Goal: Task Accomplishment & Management: Manage account settings

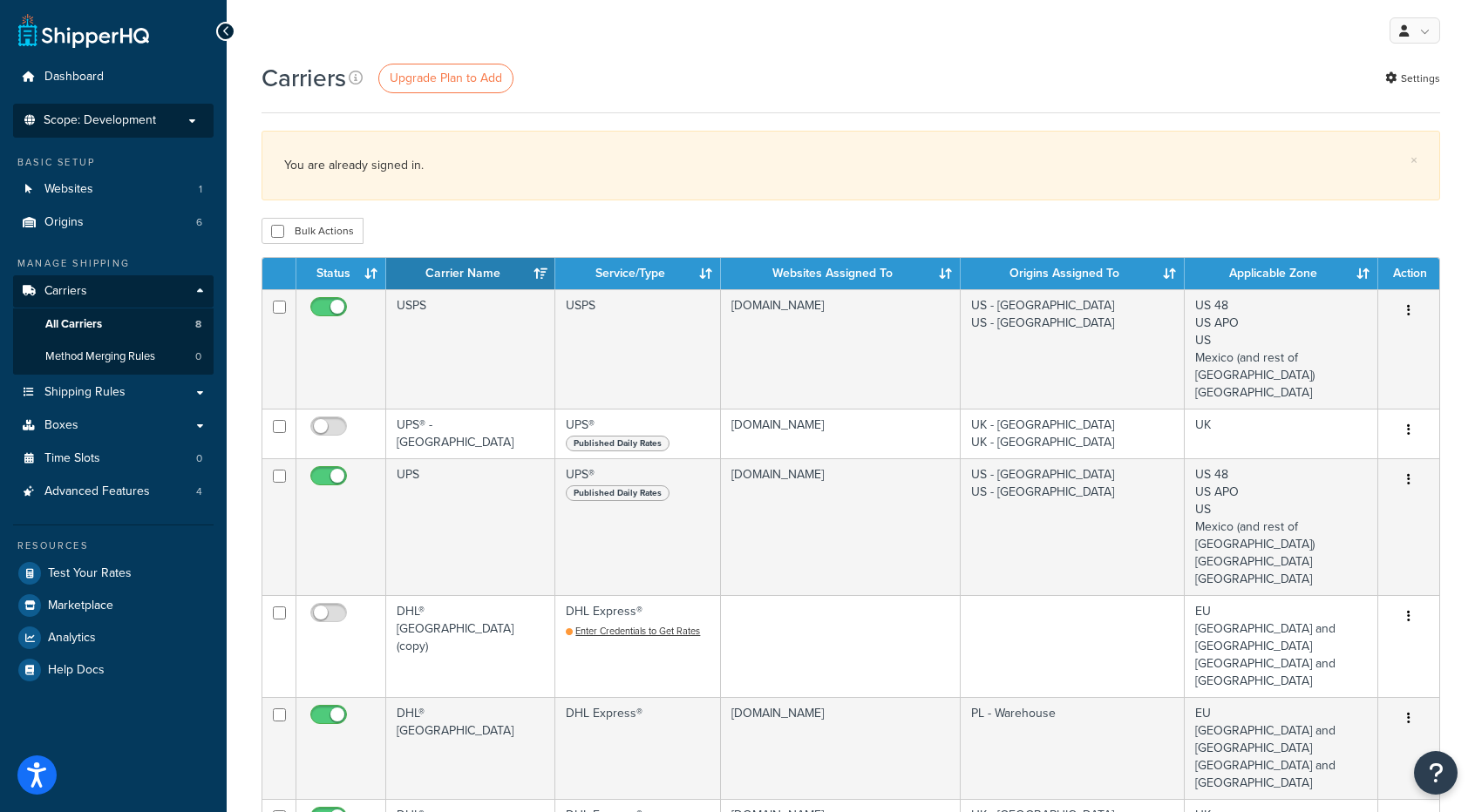
click at [154, 114] on span "Scope: Development" at bounding box center [99, 120] width 112 height 15
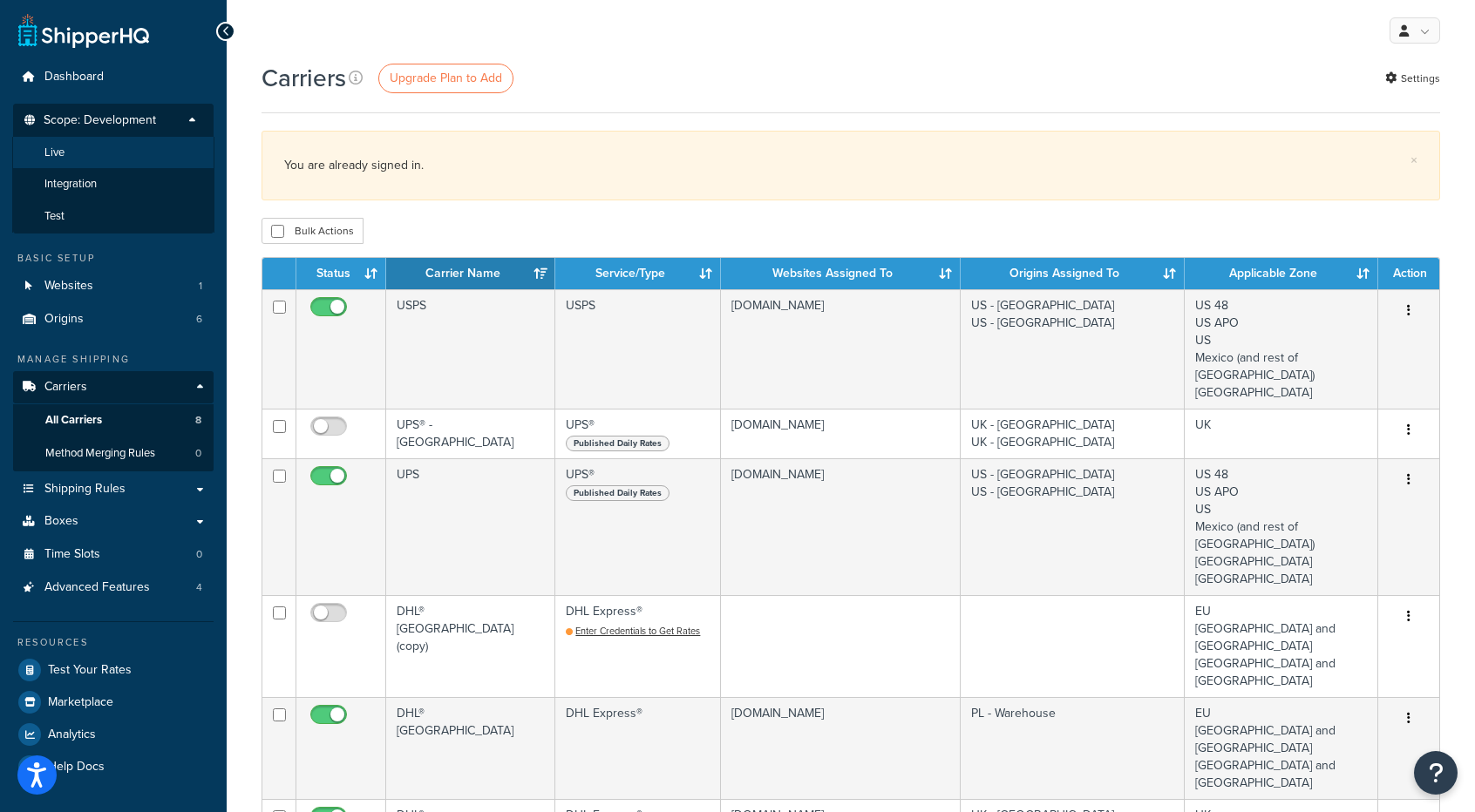
click at [95, 149] on li "Live" at bounding box center [113, 153] width 202 height 32
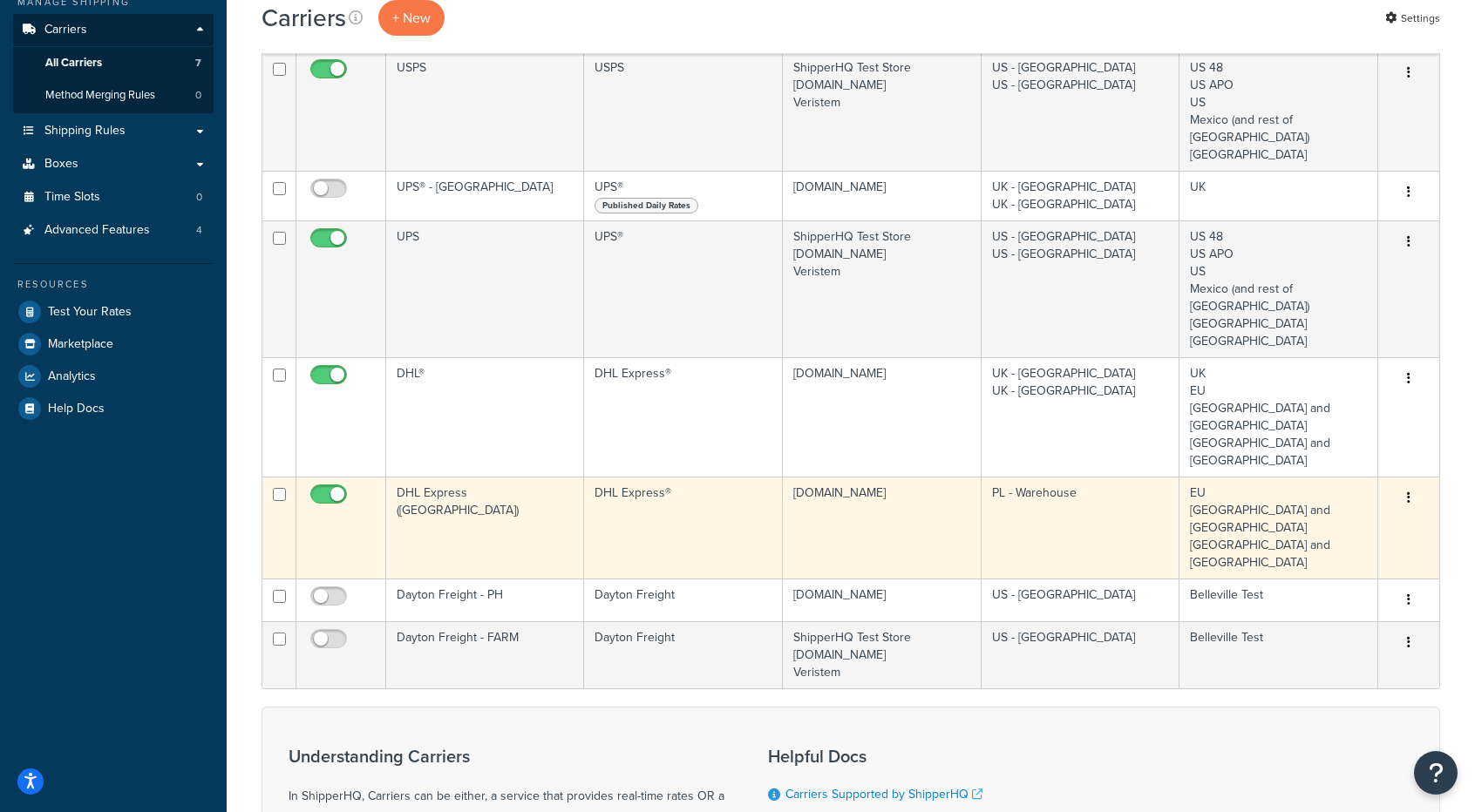
click at [666, 476] on td "DHL Express®" at bounding box center [683, 527] width 198 height 102
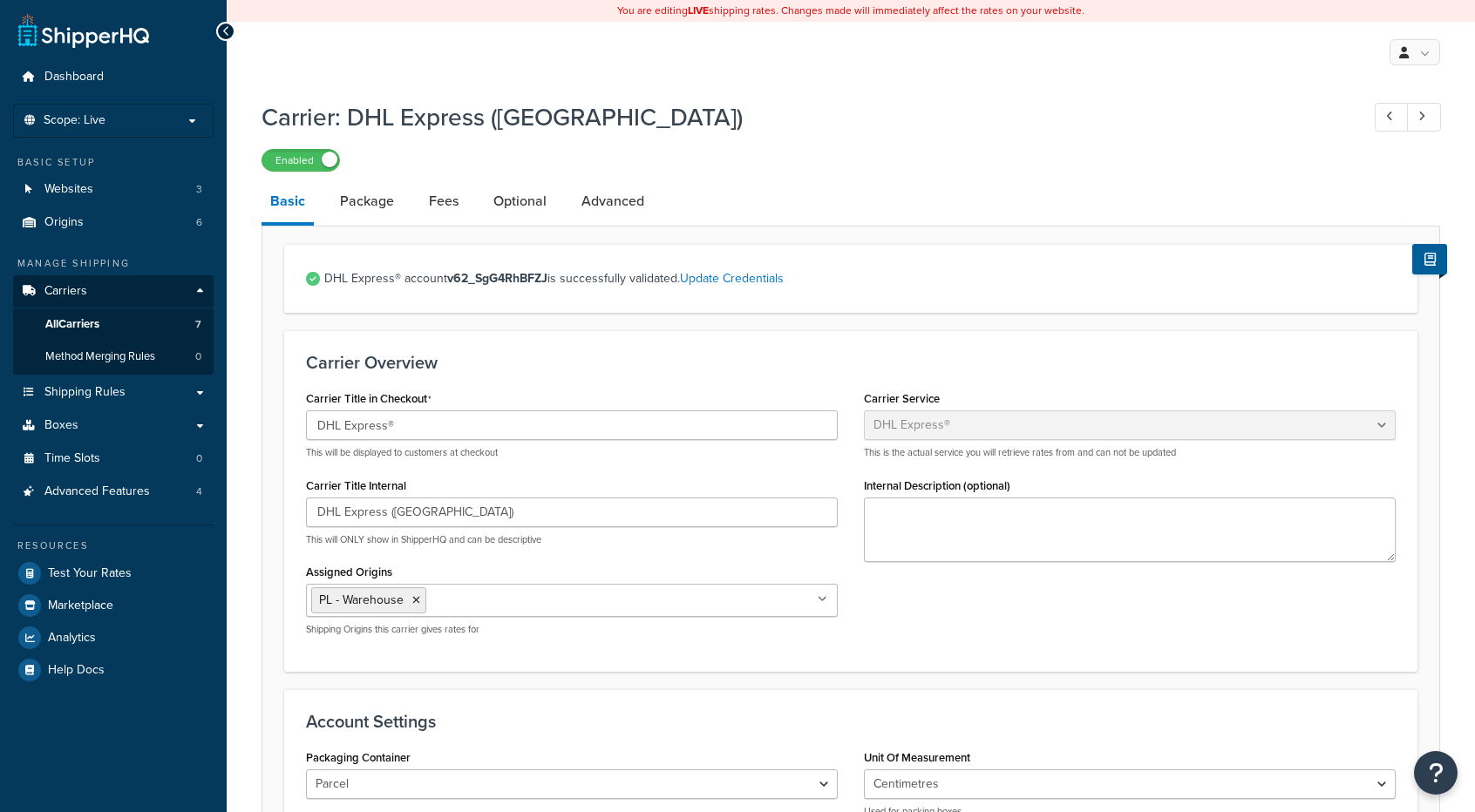
select select "dhl"
select select "kg"
select select "CM"
click at [612, 209] on link "Advanced" at bounding box center [612, 201] width 80 height 42
select select "false"
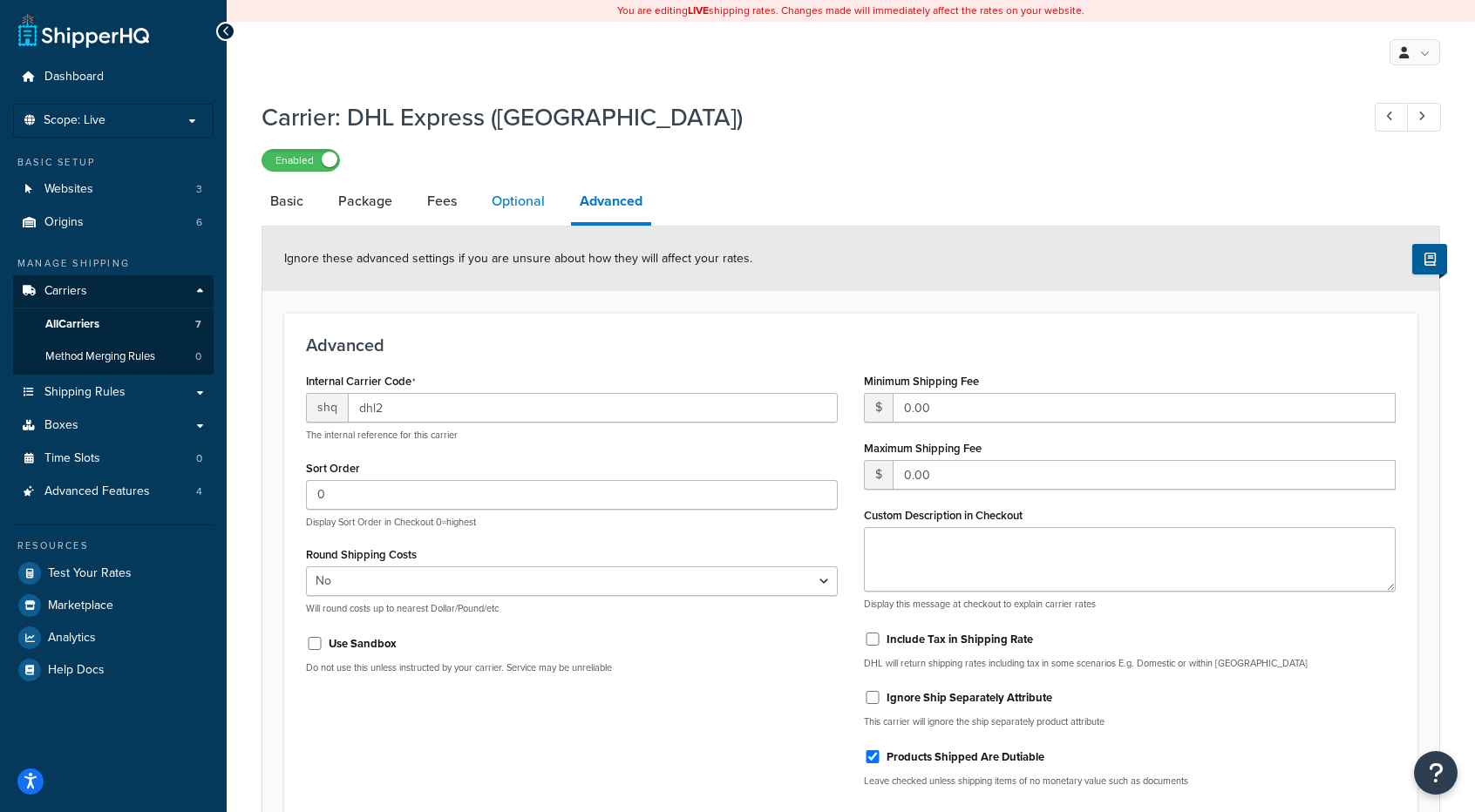
click at [517, 212] on link "Optional" at bounding box center [518, 201] width 71 height 42
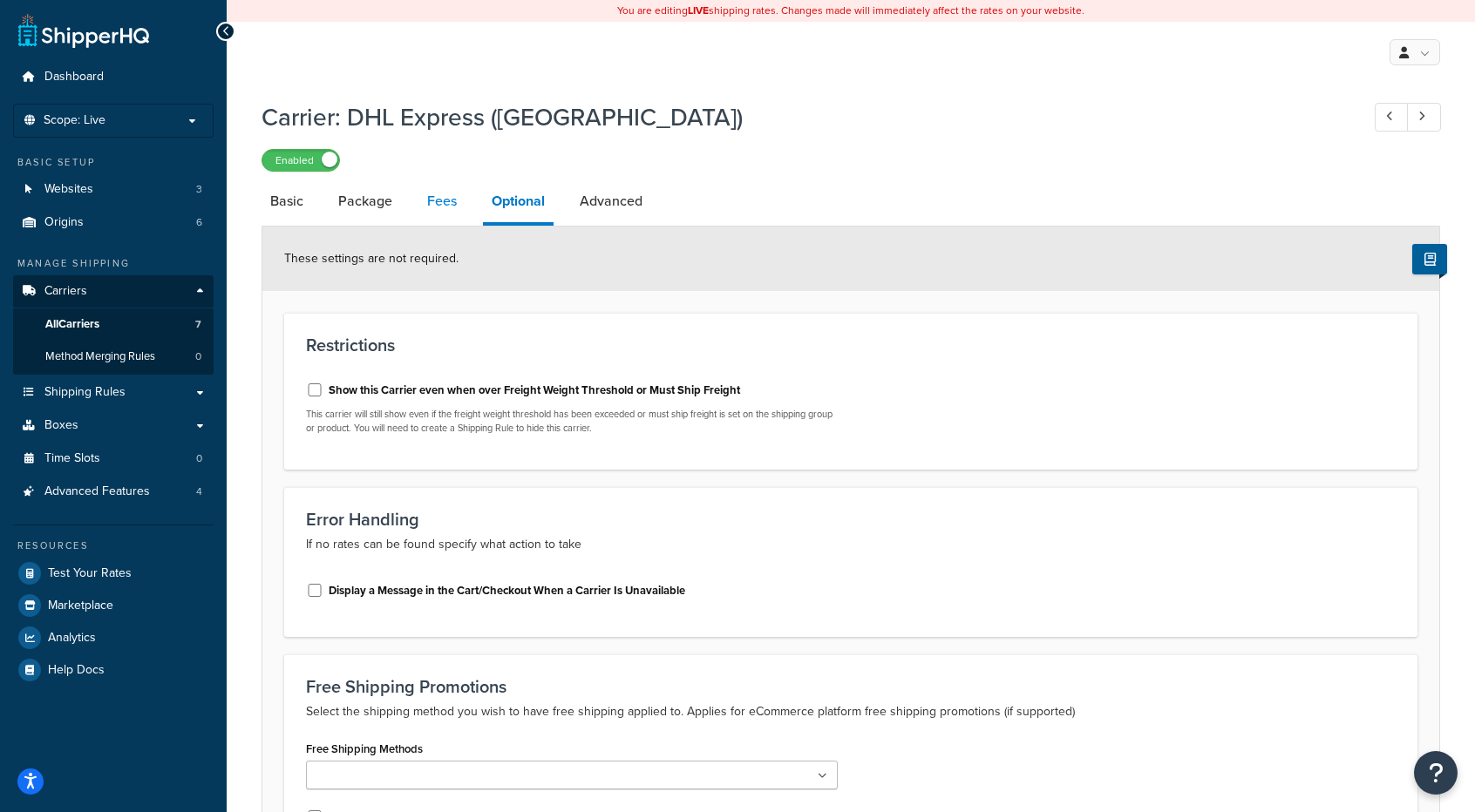
click at [450, 211] on link "Fees" at bounding box center [441, 201] width 47 height 42
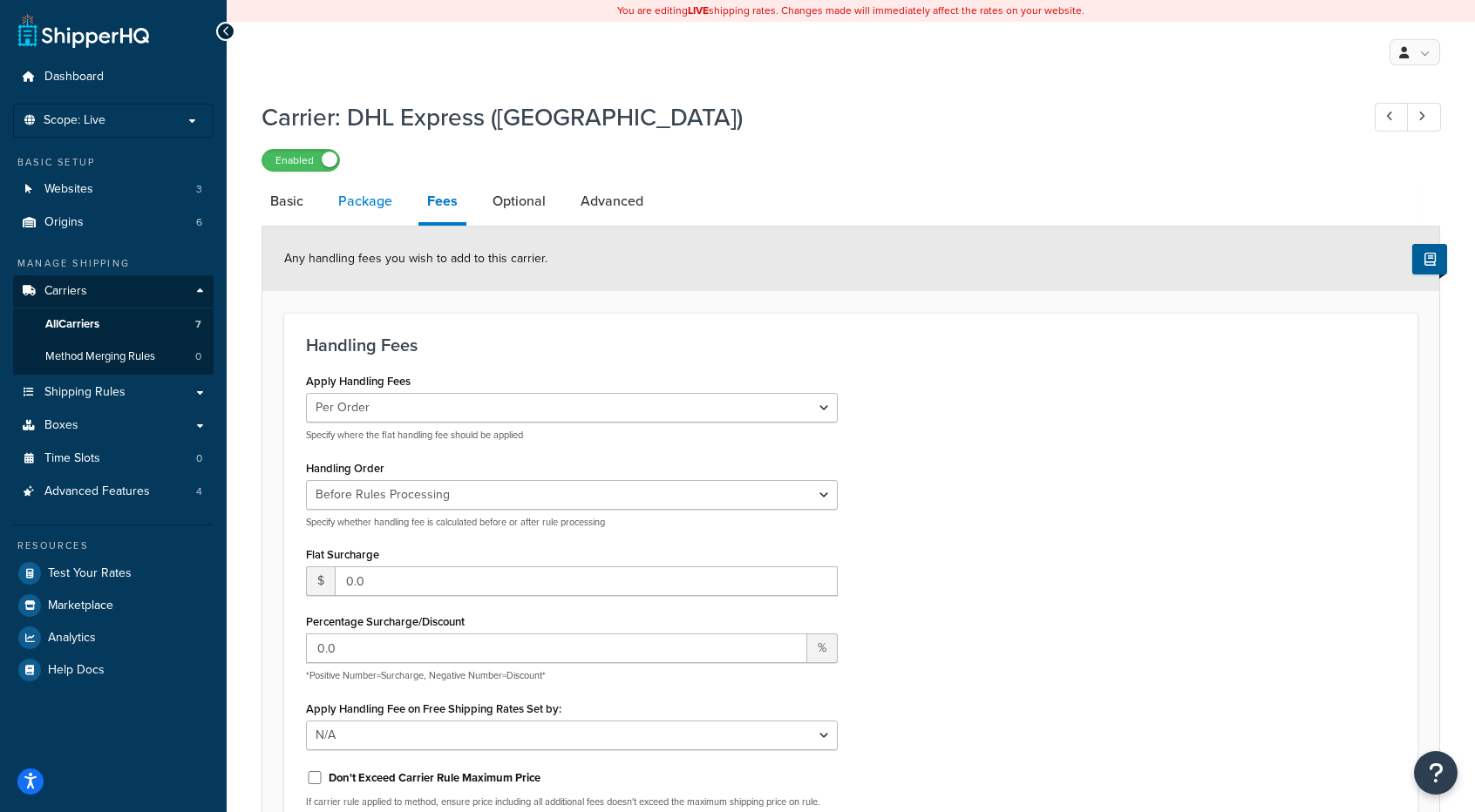
click at [366, 211] on link "Package" at bounding box center [365, 201] width 72 height 42
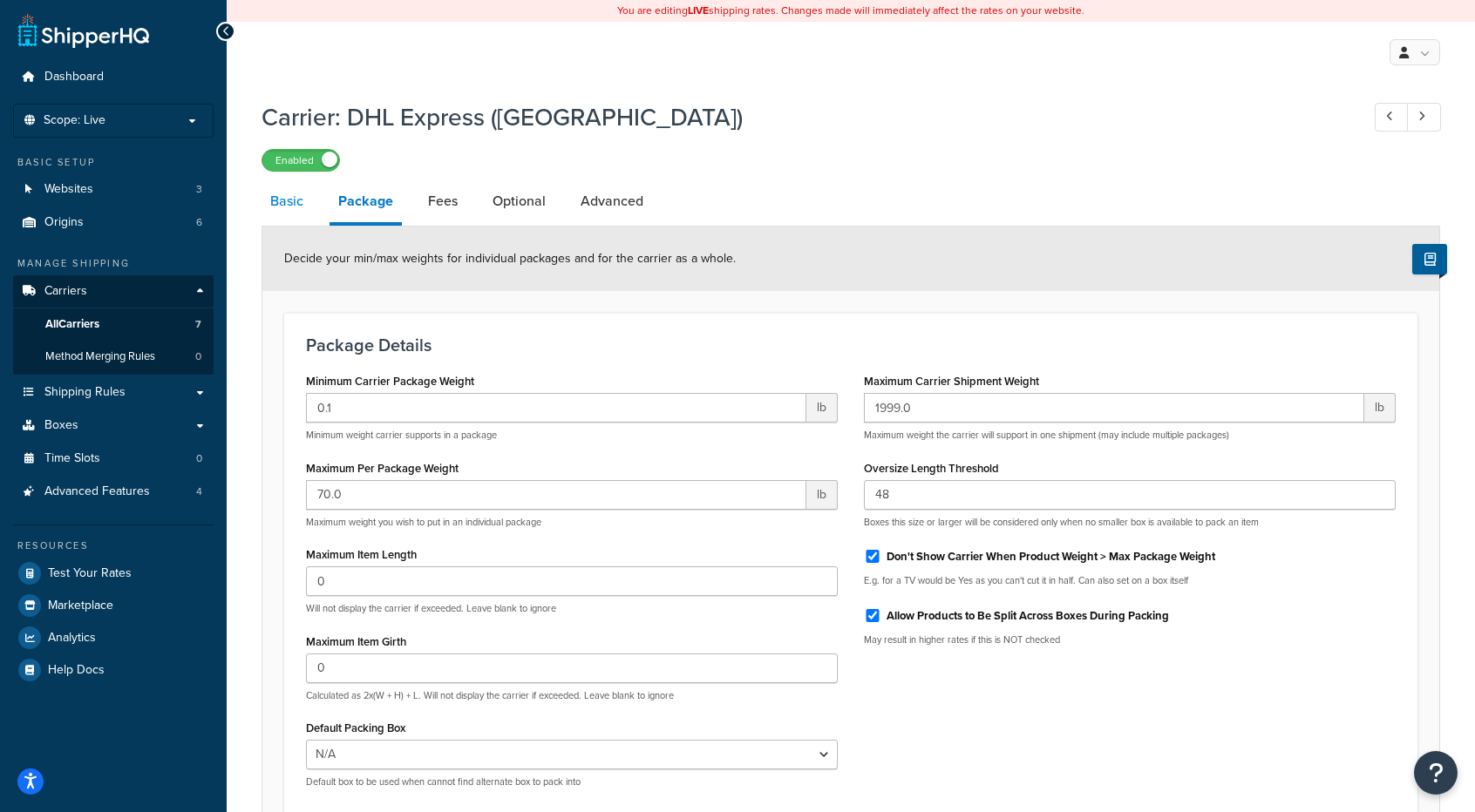
click at [283, 212] on link "Basic" at bounding box center [286, 201] width 50 height 42
select select "dhl"
select select "kg"
select select "CM"
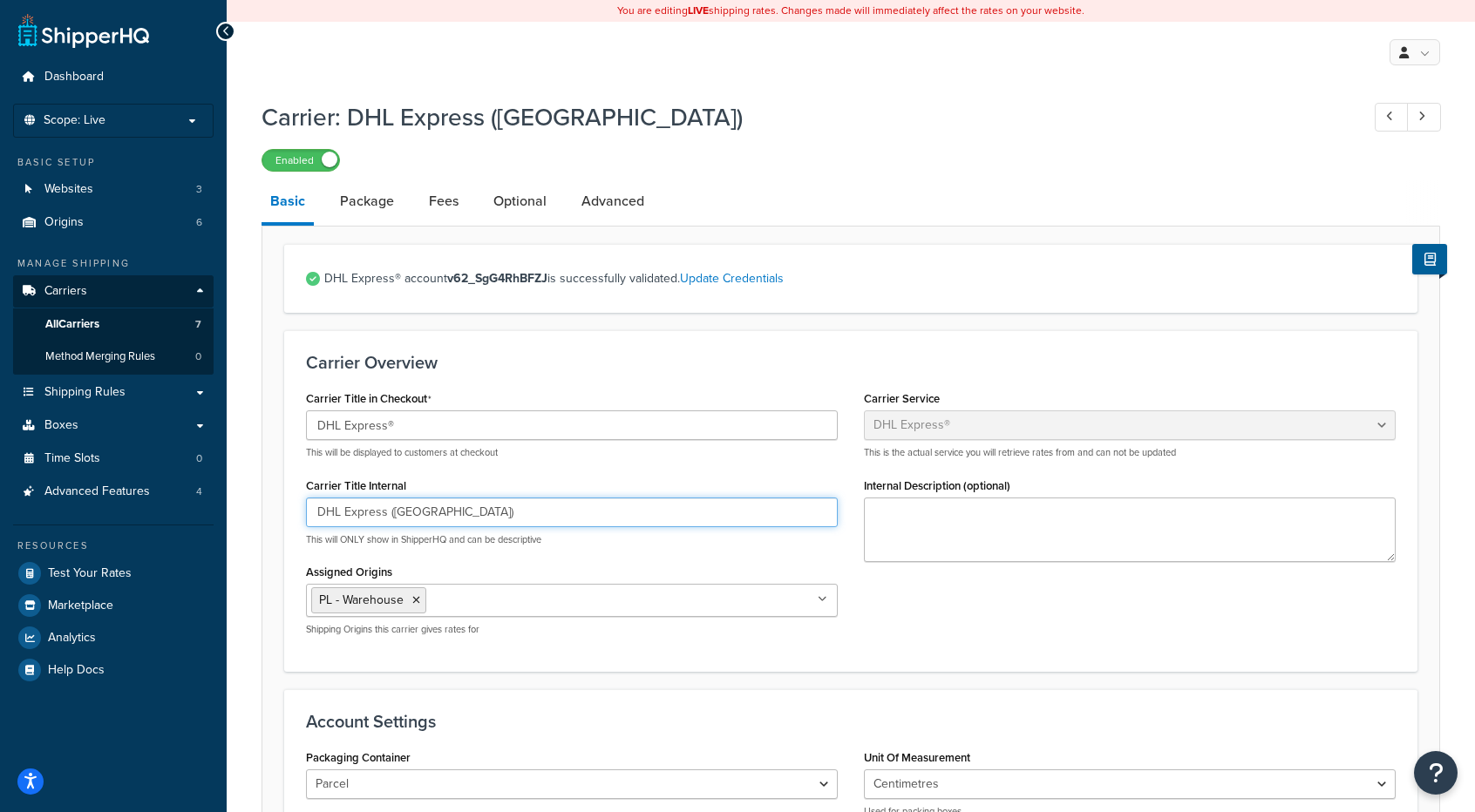
click at [403, 514] on input "DHL Express (Poland)" at bounding box center [572, 512] width 532 height 30
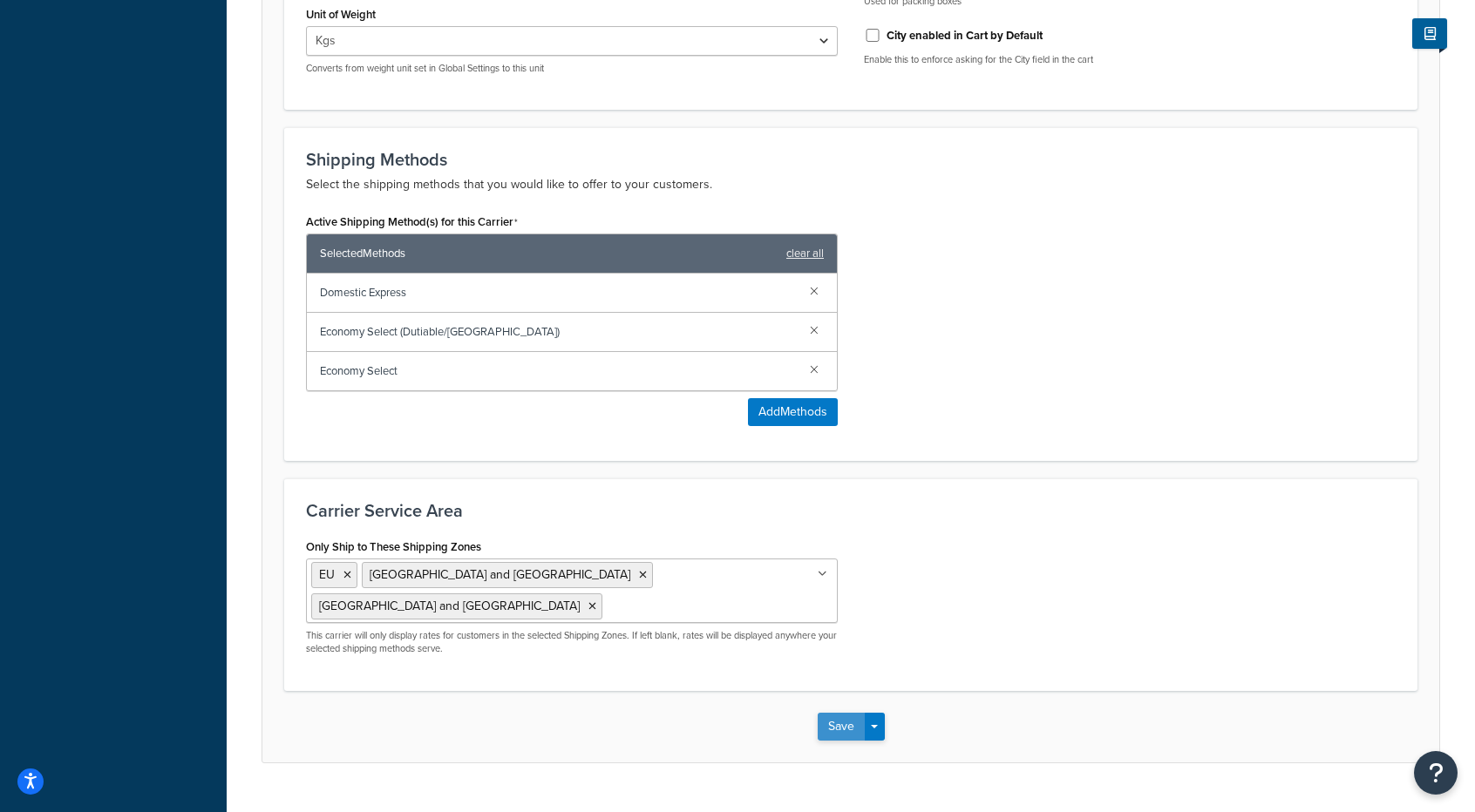
scroll to position [811, 0]
type input "DHL Express Poland"
click at [839, 712] on button "Save" at bounding box center [840, 726] width 47 height 28
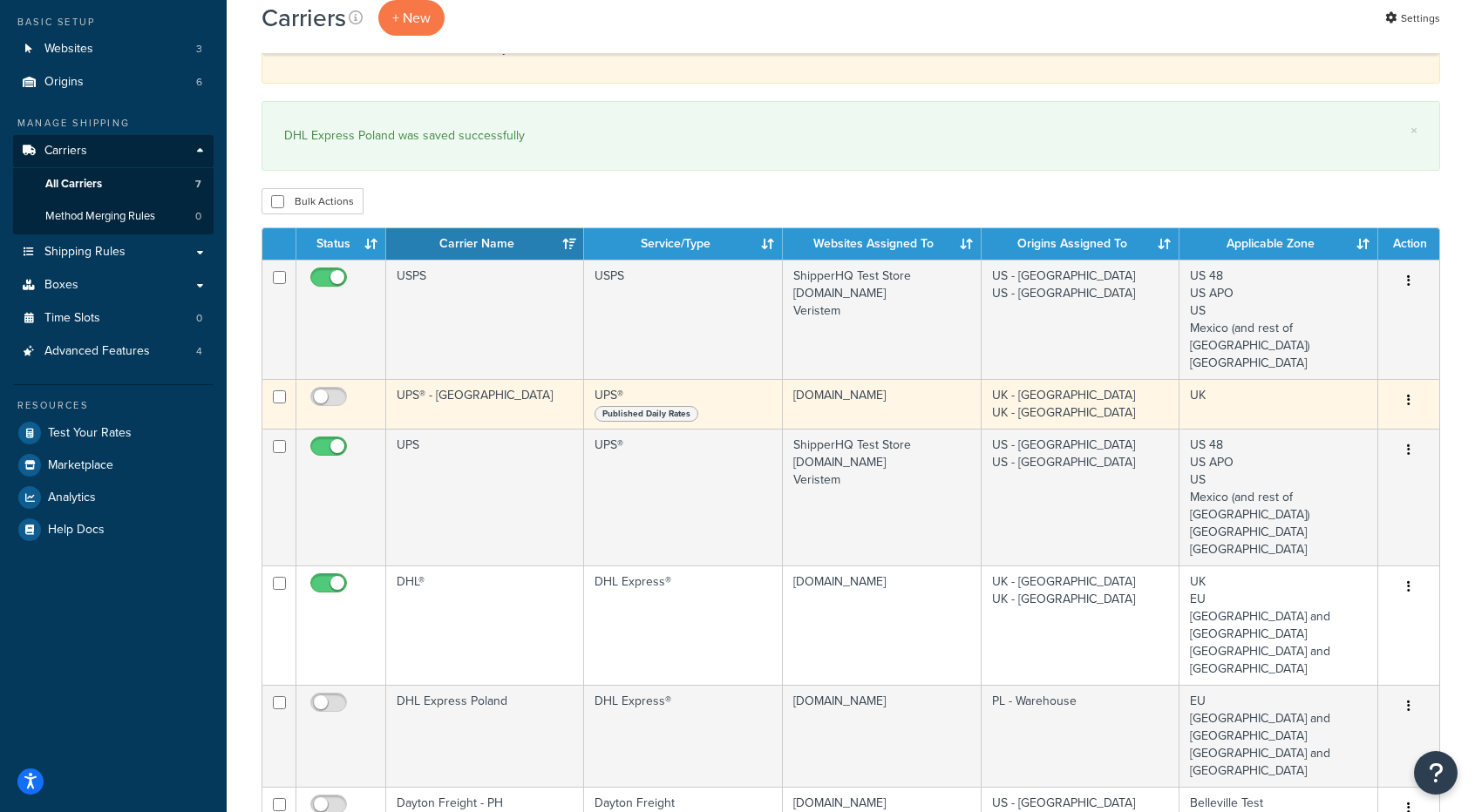
scroll to position [262, 0]
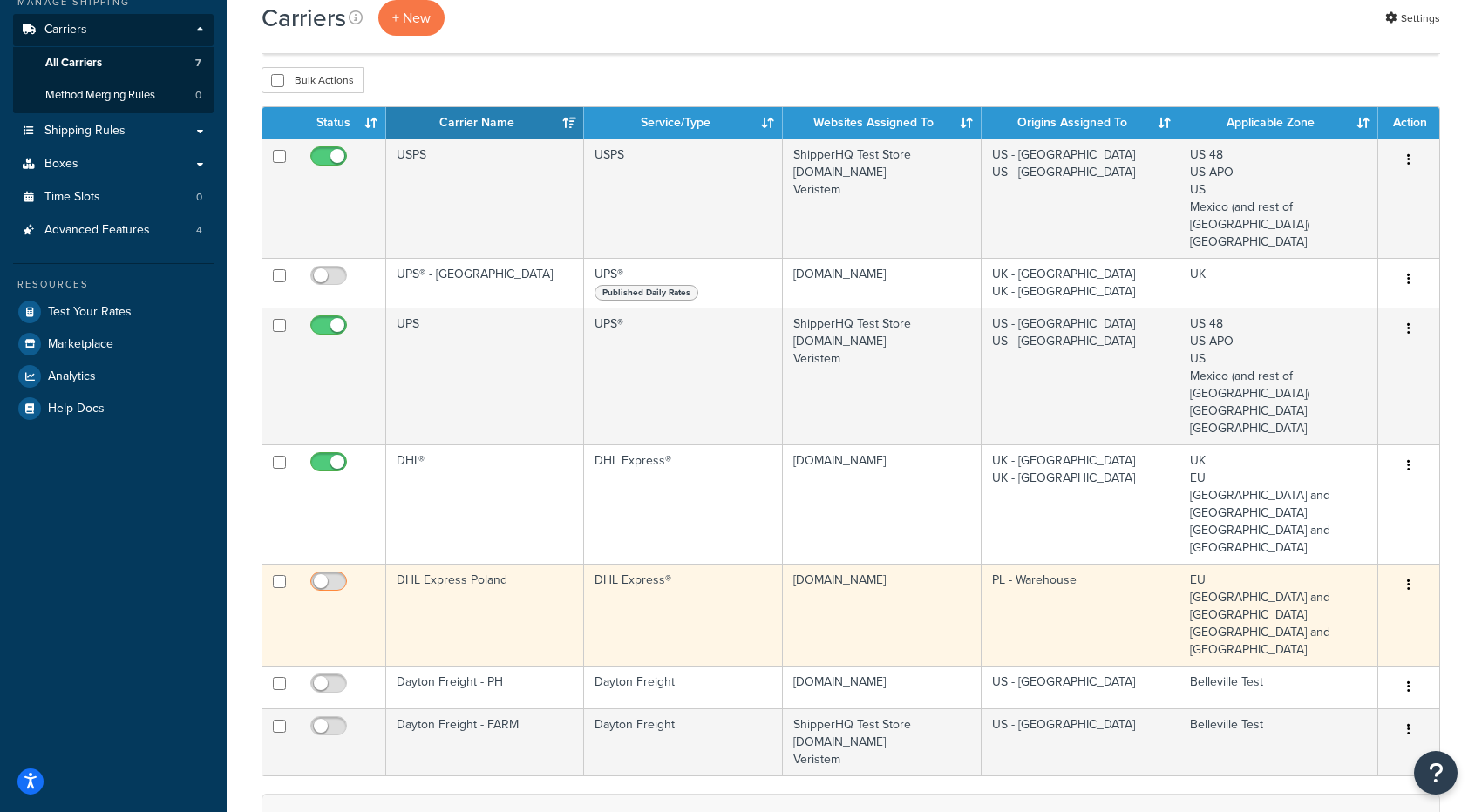
click at [324, 575] on input "checkbox" at bounding box center [331, 586] width 48 height 22
checkbox input "true"
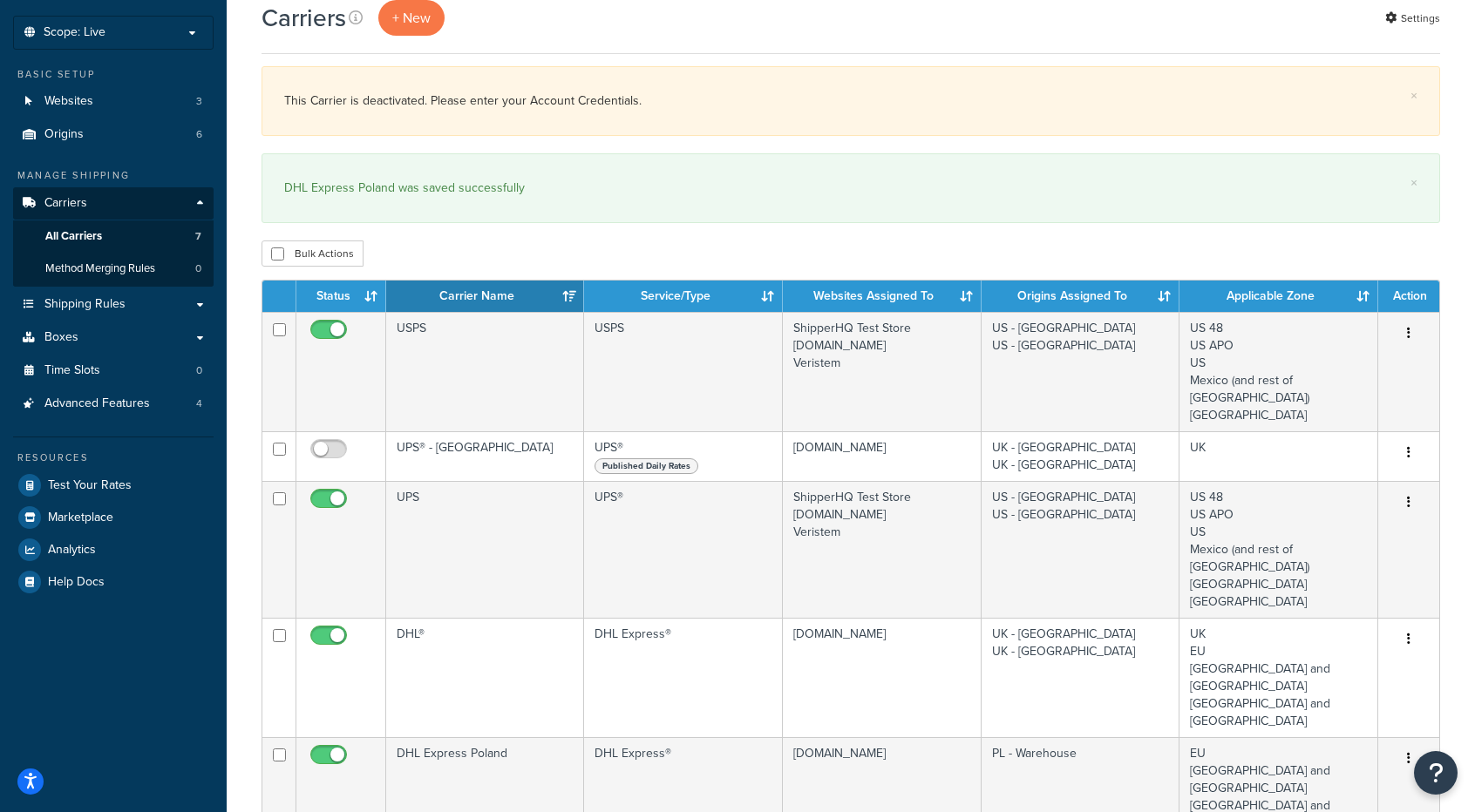
scroll to position [0, 0]
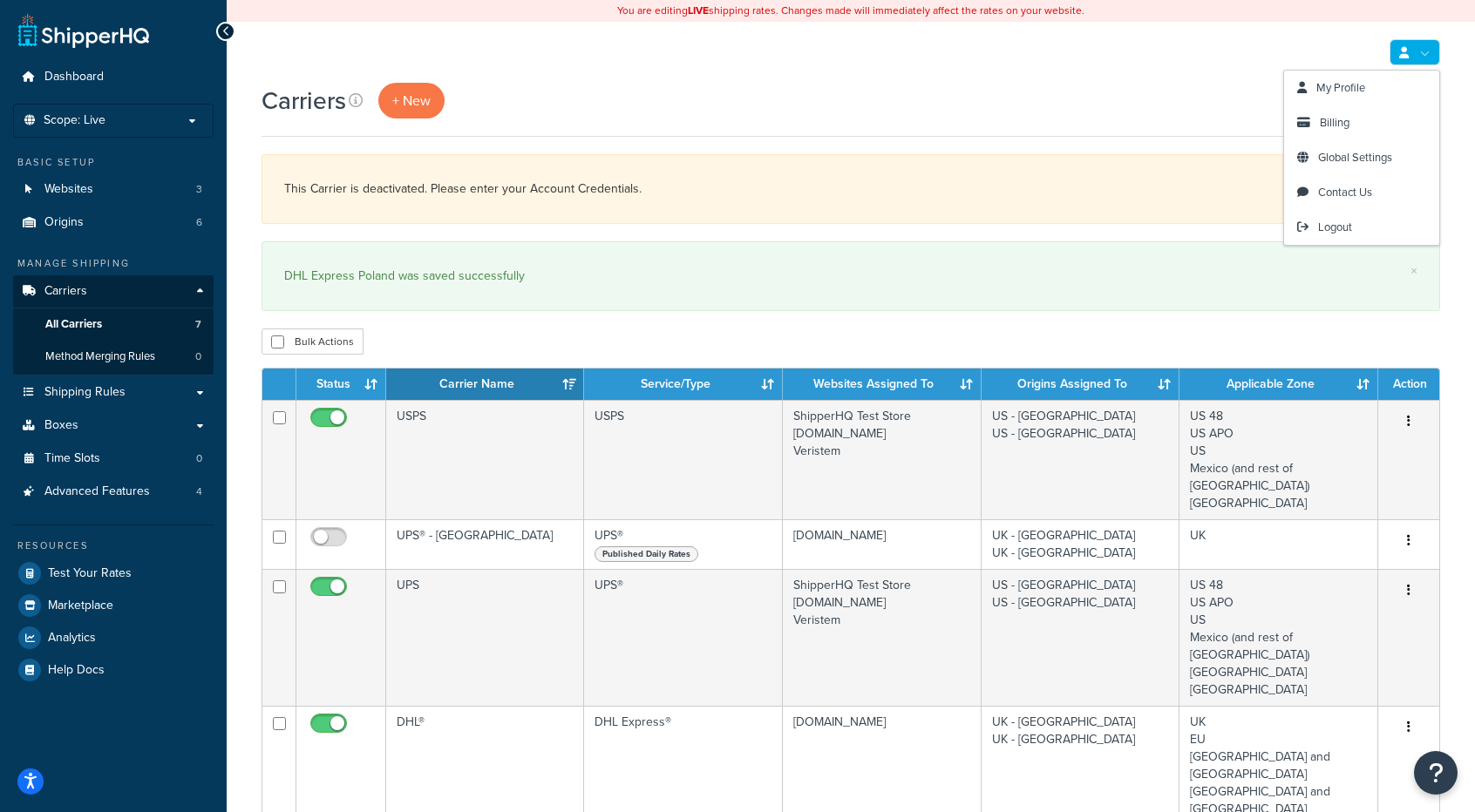
click at [1198, 113] on div "Carriers + New Settings" at bounding box center [850, 101] width 1178 height 35
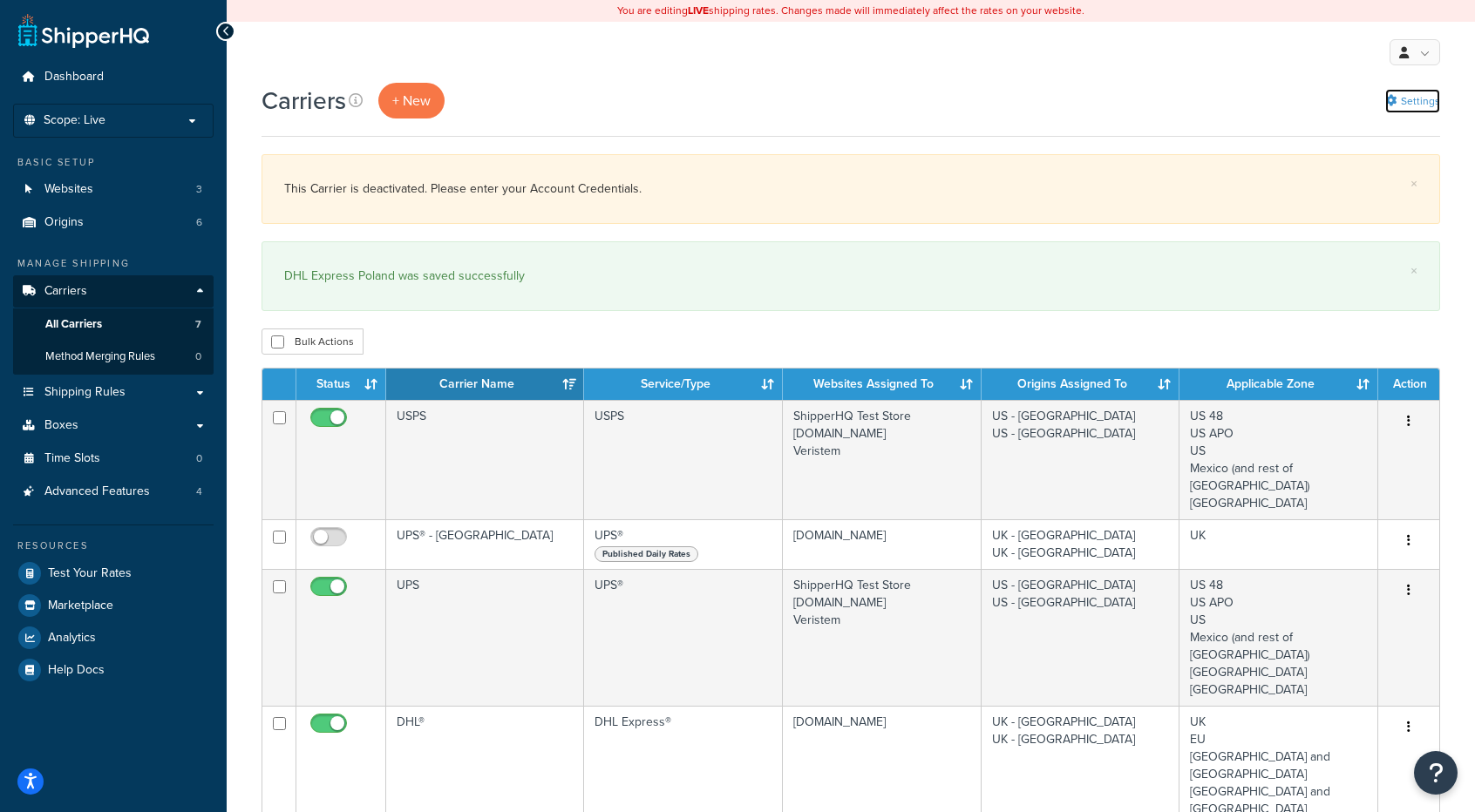
click at [1427, 96] on link "Settings" at bounding box center [1412, 102] width 55 height 25
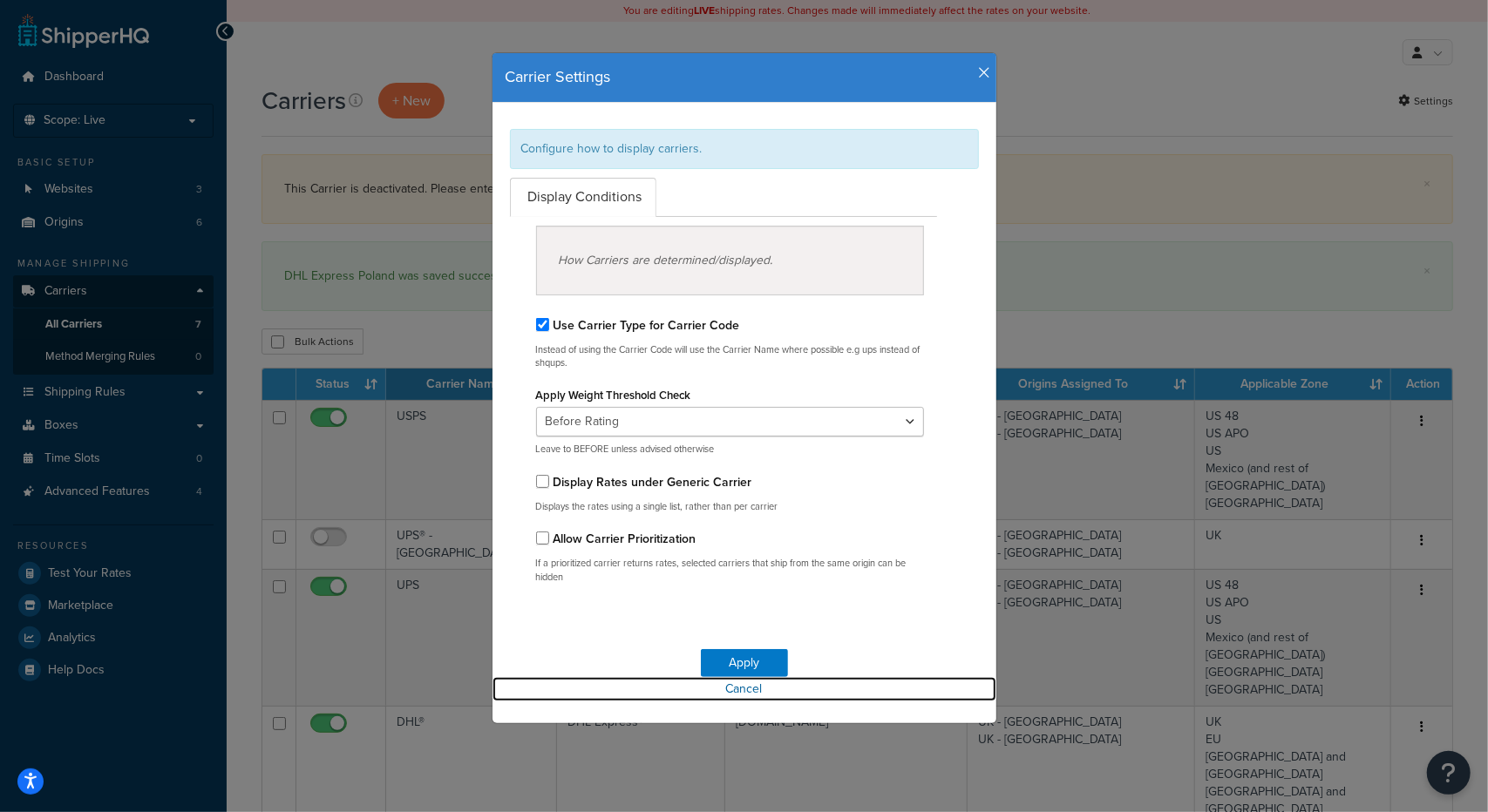
click at [734, 693] on link "Cancel" at bounding box center [744, 689] width 504 height 25
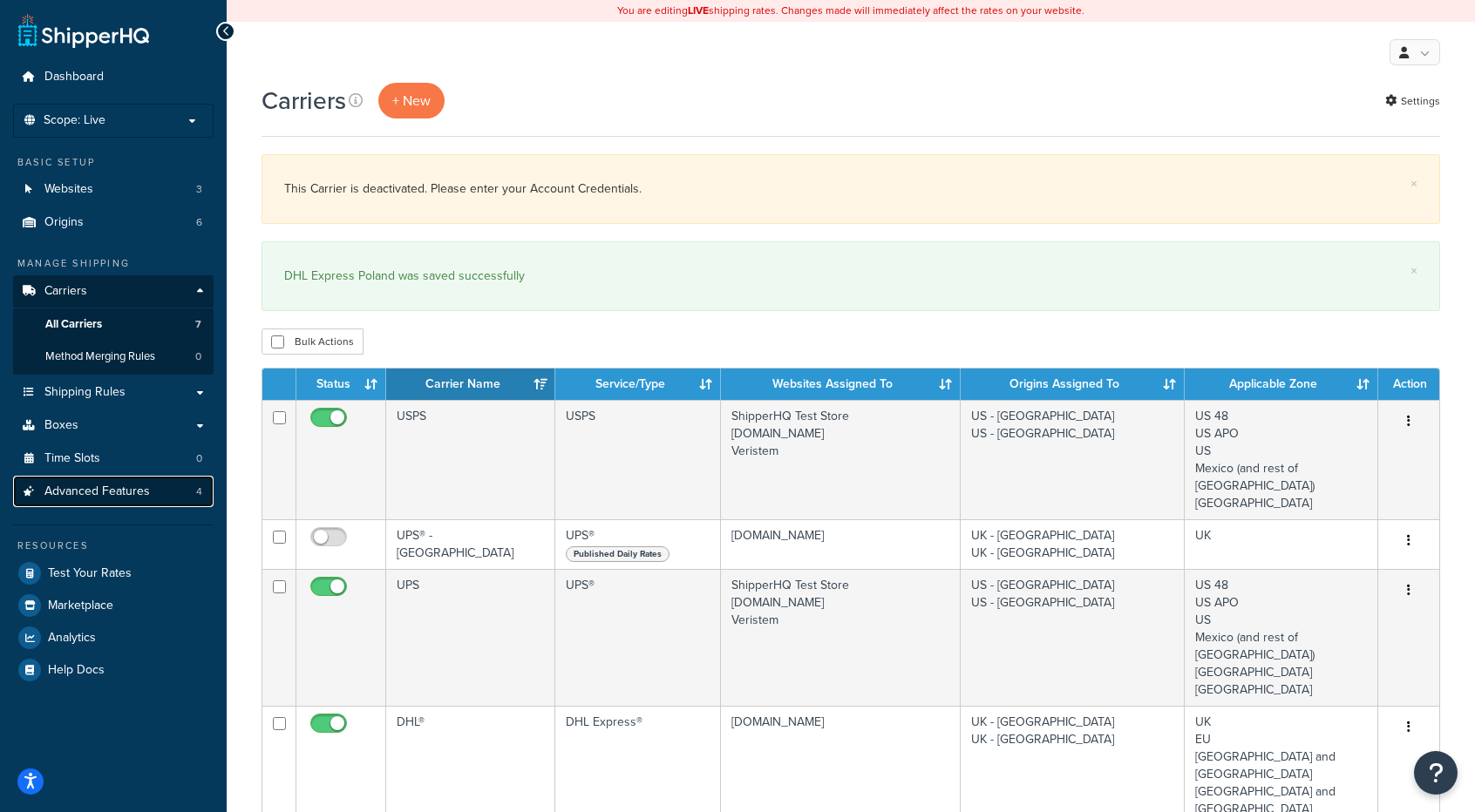
click at [71, 489] on span "Advanced Features" at bounding box center [96, 491] width 105 height 15
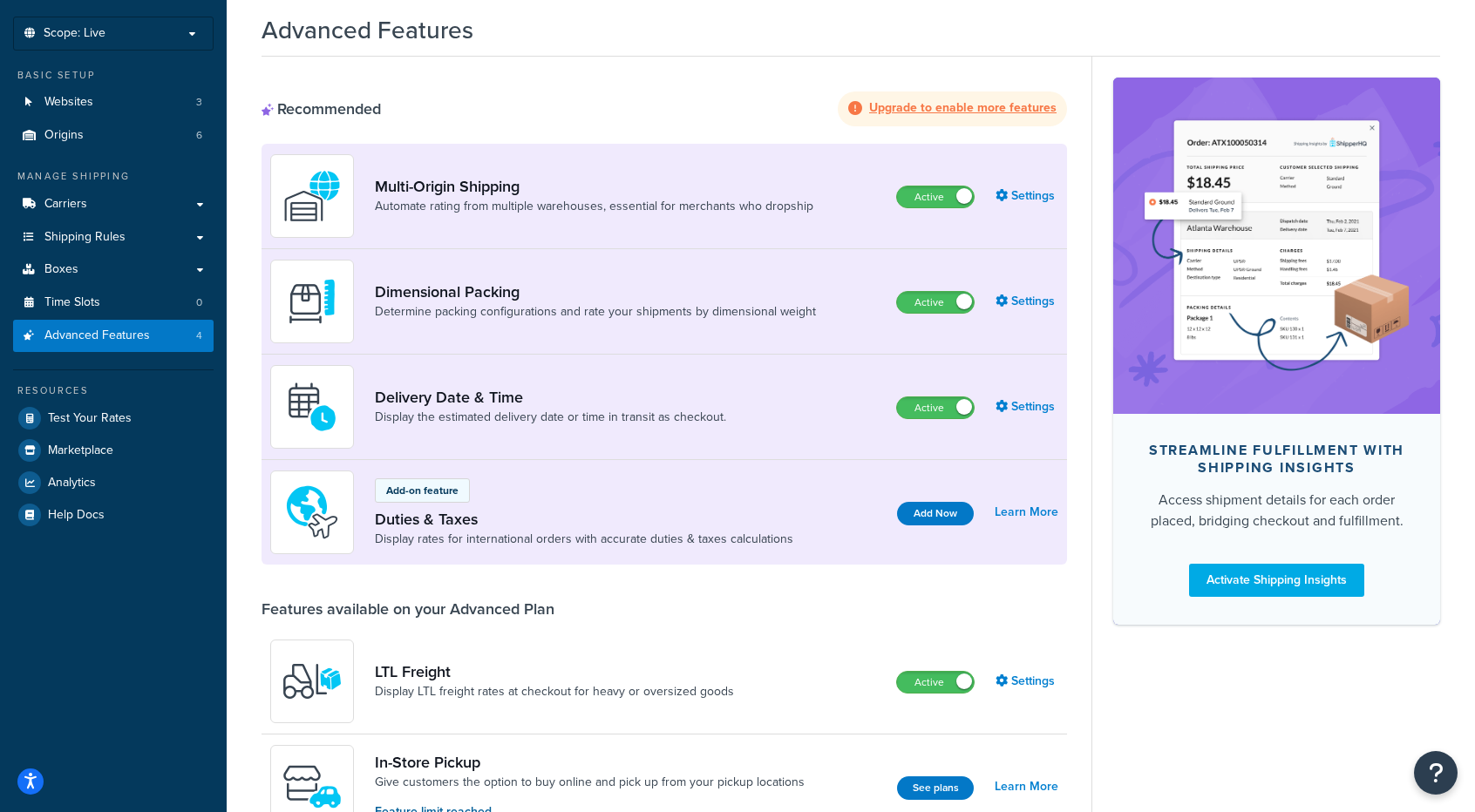
scroll to position [174, 0]
